Goal: Check status: Check status

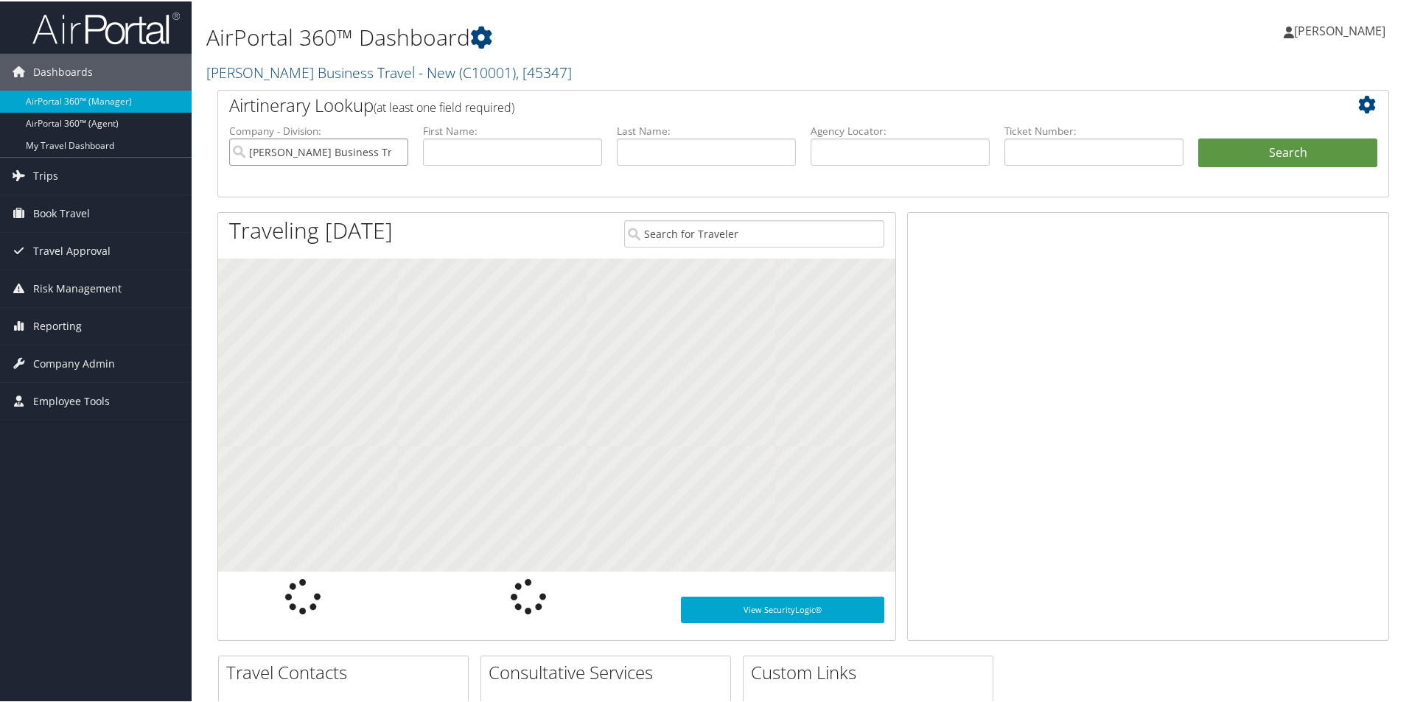
click at [368, 149] on input "Christopherson Business Travel - New" at bounding box center [318, 150] width 179 height 27
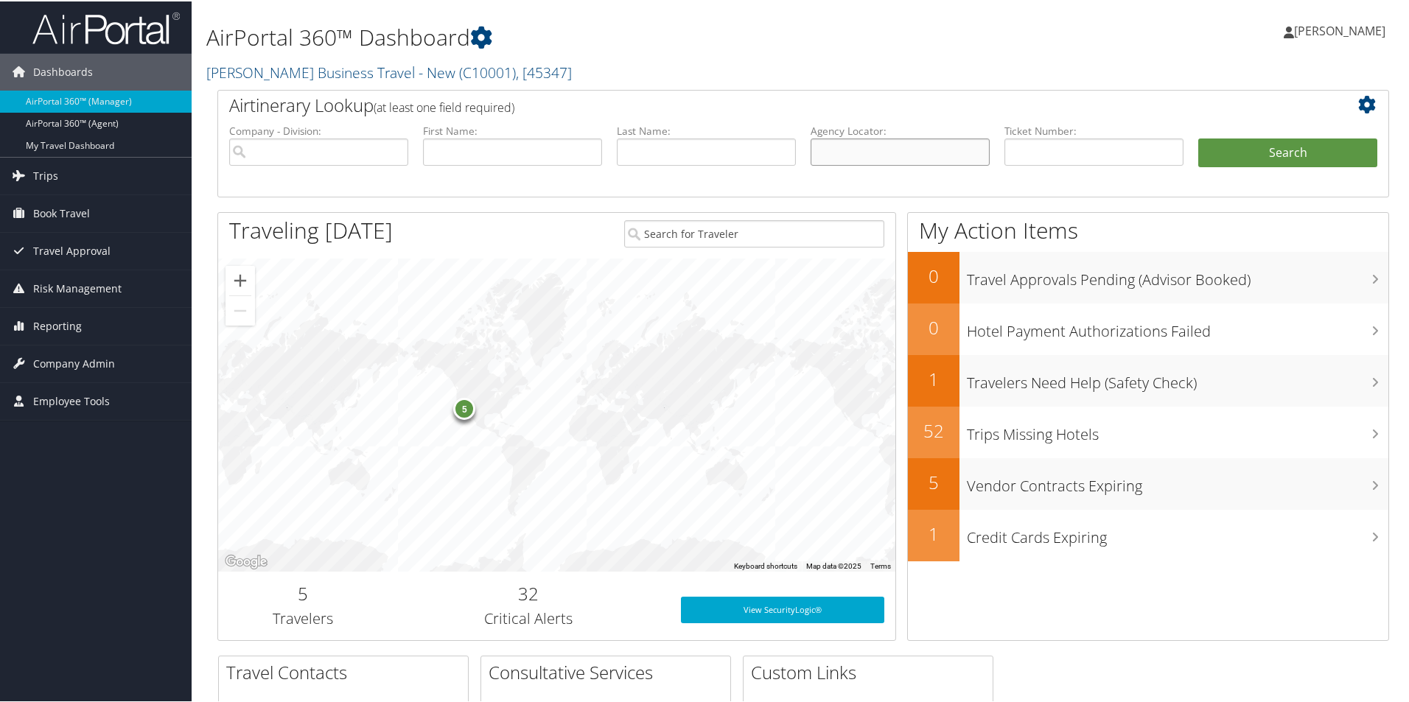
click at [837, 147] on input "text" at bounding box center [899, 150] width 179 height 27
paste input "D96Z8D"
type input "D96Z8D"
click at [1218, 152] on button "Search" at bounding box center [1287, 151] width 179 height 29
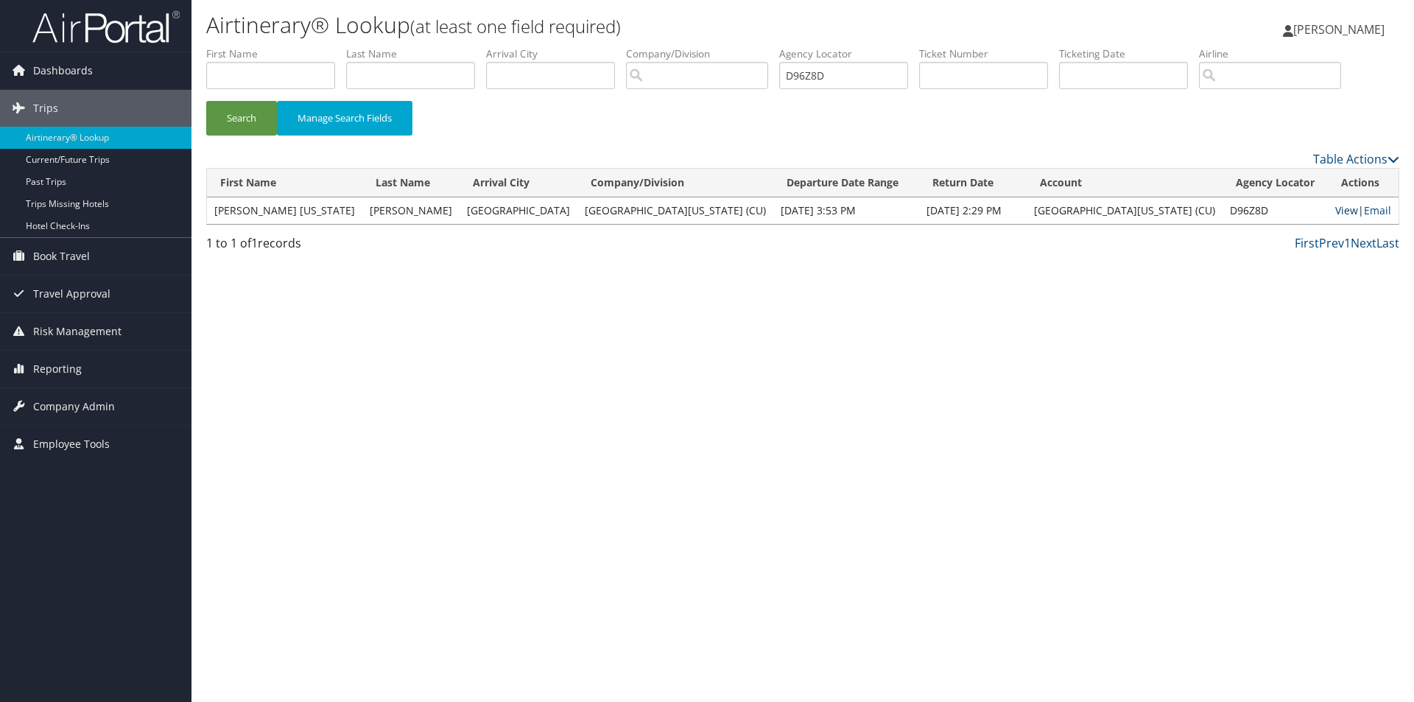
click at [1336, 210] on link "View" at bounding box center [1347, 210] width 23 height 14
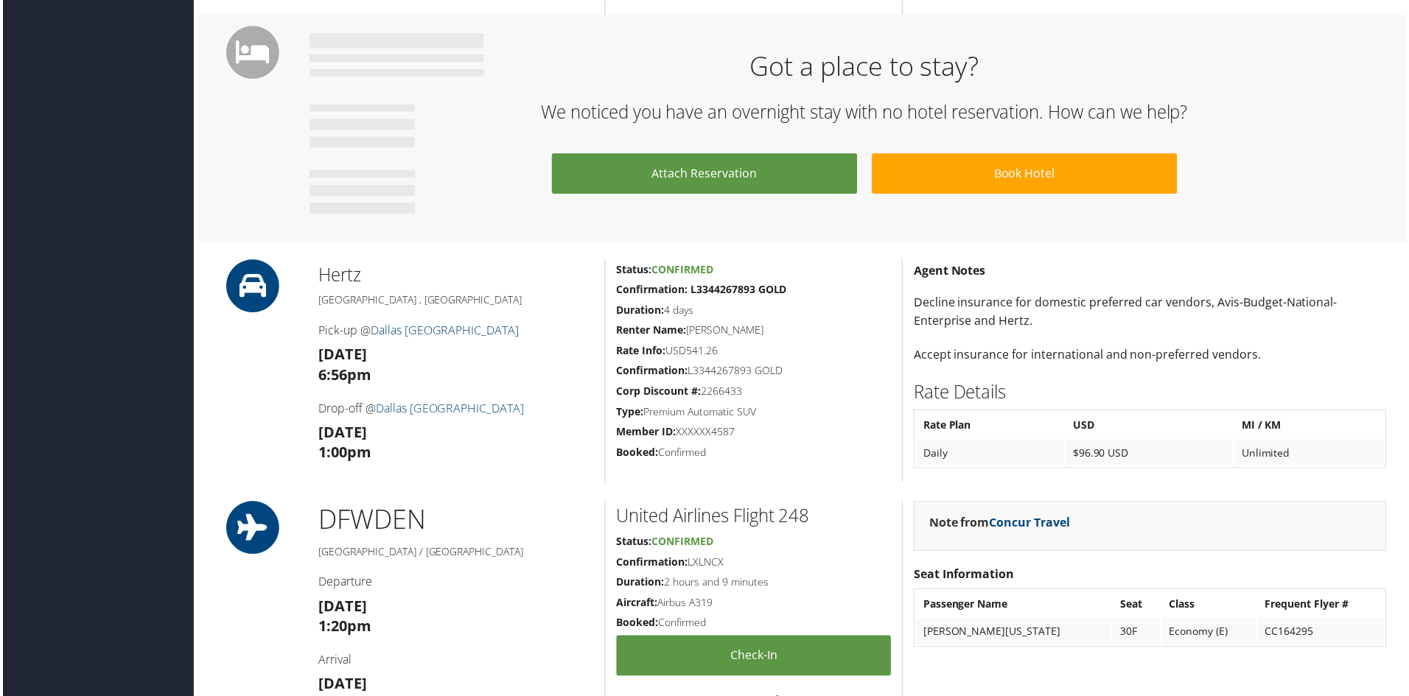
scroll to position [958, 0]
